Goal: Navigation & Orientation: Find specific page/section

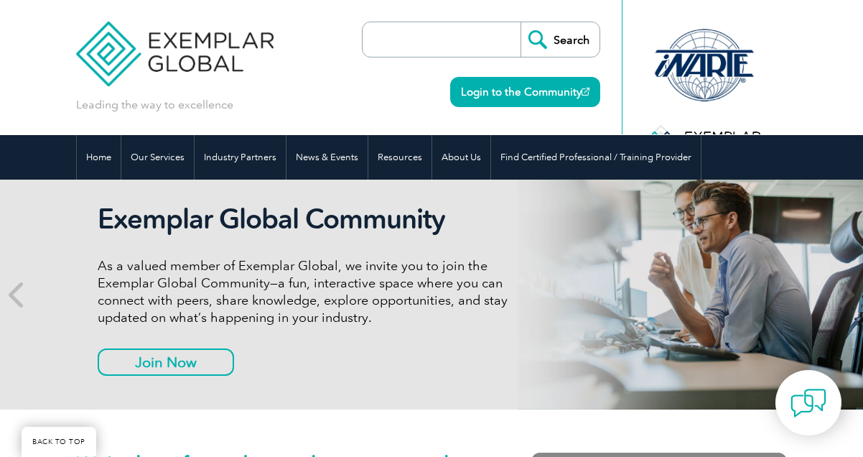
scroll to position [818, 0]
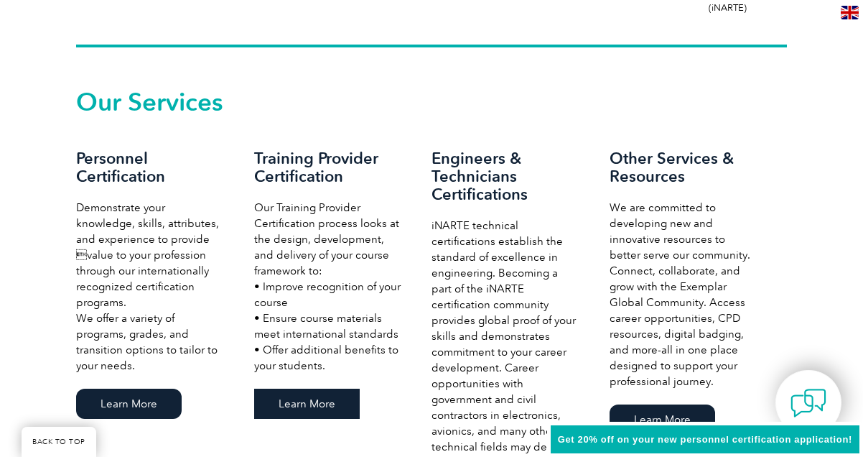
click at [324, 418] on link "Learn More" at bounding box center [307, 403] width 106 height 30
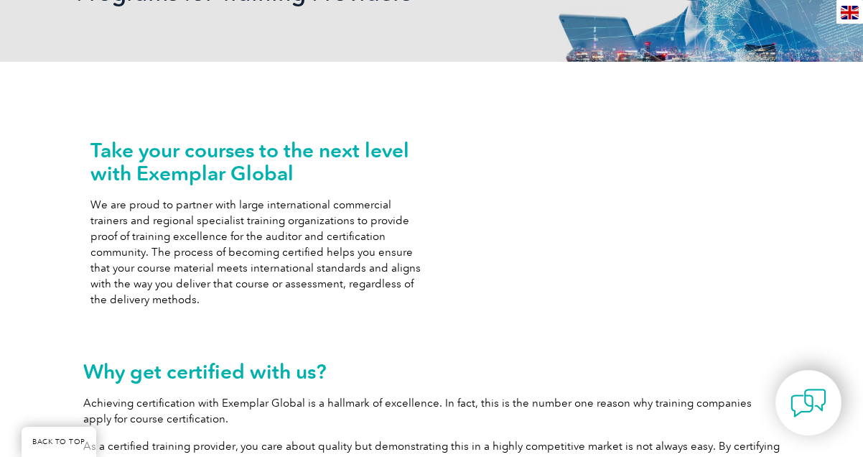
scroll to position [1488, 0]
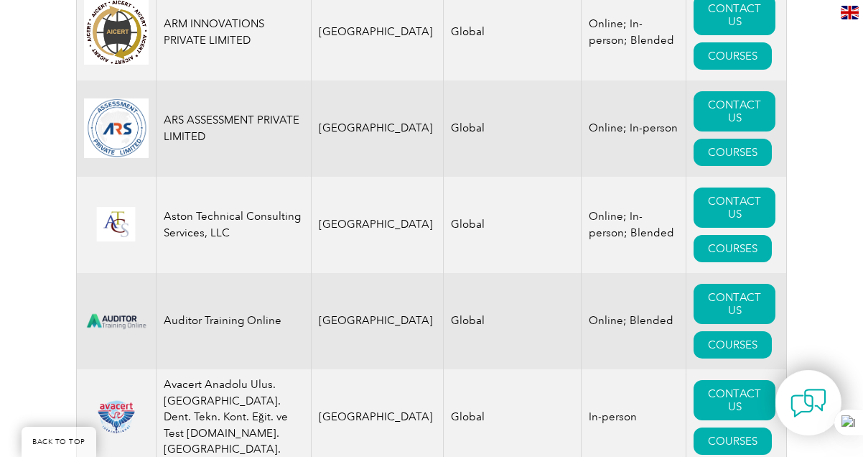
scroll to position [2560, 0]
